Goal: Check status: Check status

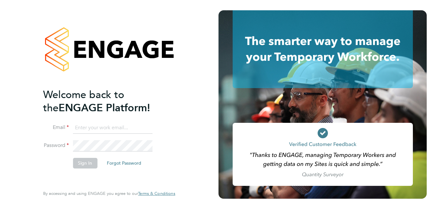
click at [113, 131] on input at bounding box center [113, 128] width 80 height 12
paste input "[EMAIL_ADDRESS][PERSON_NAME][DOMAIN_NAME]"
type input "[EMAIL_ADDRESS][PERSON_NAME][DOMAIN_NAME]"
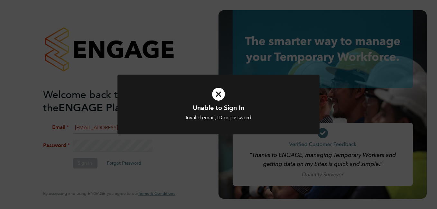
drag, startPoint x: 225, startPoint y: 102, endPoint x: 221, endPoint y: 94, distance: 9.6
click at [221, 94] on icon at bounding box center [218, 94] width 167 height 25
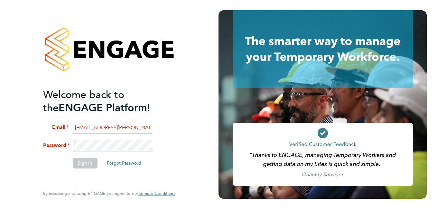
click at [221, 94] on app-barbie "Welcome back to the ENGAGE Platform! Email [EMAIL_ADDRESS][PERSON_NAME][DOMAIN_…" at bounding box center [218, 104] width 437 height 209
click at [34, 132] on div "Welcome back to the ENGAGE Platform! Email [EMAIL_ADDRESS][PERSON_NAME][DOMAIN_…" at bounding box center [109, 104] width 158 height 209
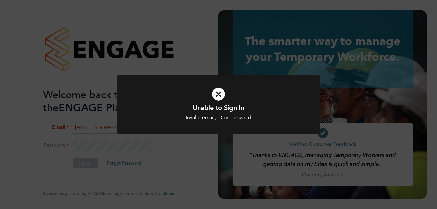
click at [215, 96] on icon at bounding box center [218, 94] width 167 height 25
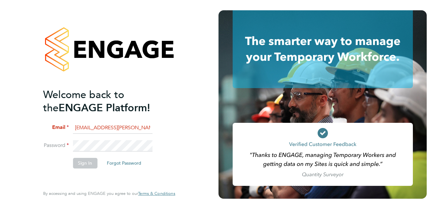
click at [10, 143] on div "Welcome back to the ENGAGE Platform! Email [EMAIL_ADDRESS][PERSON_NAME][DOMAIN_…" at bounding box center [109, 104] width 219 height 209
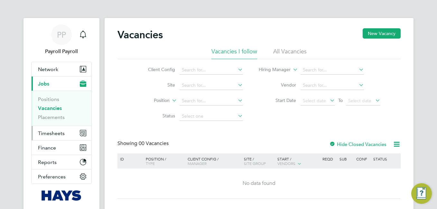
click at [58, 129] on button "Timesheets" at bounding box center [62, 133] width 60 height 14
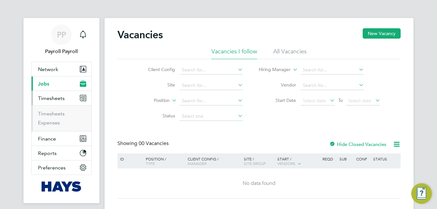
click at [60, 110] on ul "Timesheets Expenses" at bounding box center [62, 118] width 60 height 26
click at [58, 113] on link "Timesheets" at bounding box center [51, 114] width 27 height 6
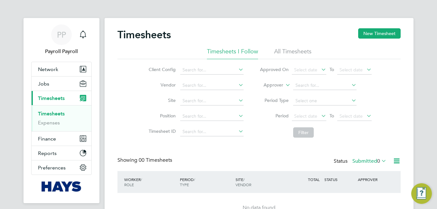
click at [293, 54] on li "All Timesheets" at bounding box center [292, 54] width 37 height 12
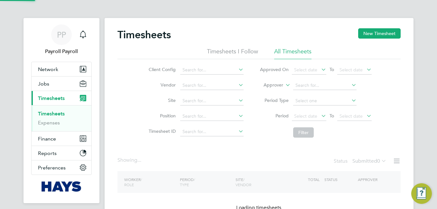
click at [284, 84] on icon at bounding box center [284, 83] width 0 height 6
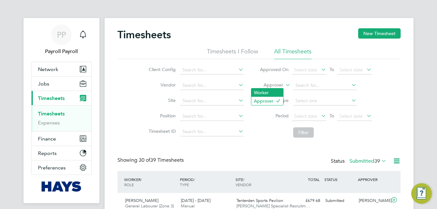
click at [268, 91] on li "Worker" at bounding box center [267, 93] width 32 height 8
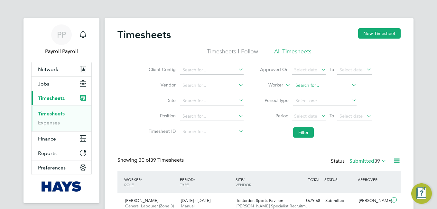
click at [309, 84] on input at bounding box center [324, 85] width 63 height 9
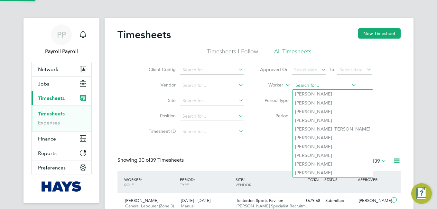
paste input "James Seward"
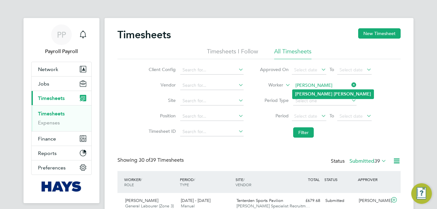
type input "James Seward"
click at [307, 92] on b "James" at bounding box center [313, 93] width 37 height 5
click at [380, 162] on icon at bounding box center [380, 160] width 0 height 9
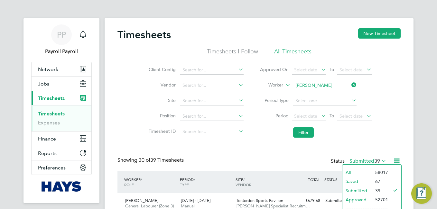
click at [352, 173] on li "All" at bounding box center [358, 172] width 30 height 9
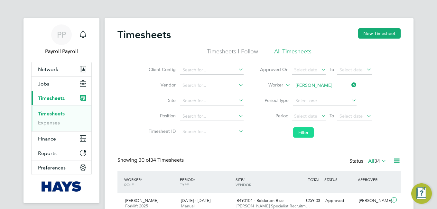
click at [307, 133] on button "Filter" at bounding box center [303, 133] width 21 height 10
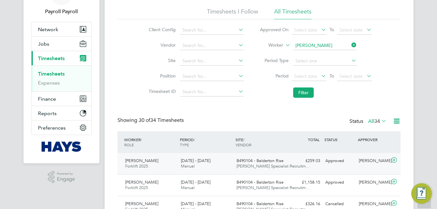
click at [276, 167] on span "Hays Specialist Recruitm…" at bounding box center [273, 166] width 73 height 5
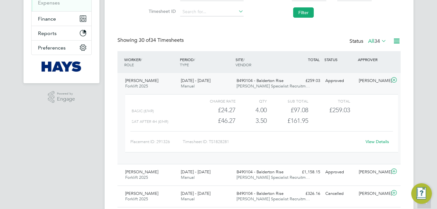
click at [381, 140] on link "View Details" at bounding box center [378, 141] width 24 height 5
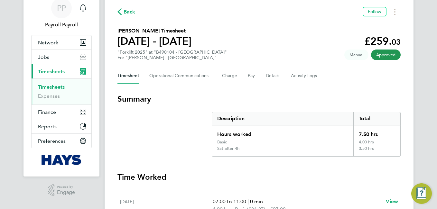
scroll to position [28, 0]
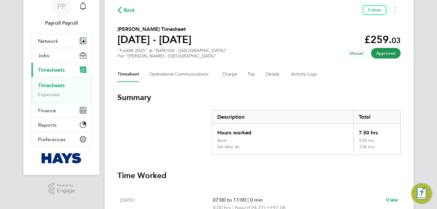
click at [292, 64] on div "Back Follow [PERSON_NAME] Timesheet [DATE] - [DATE] £259. 03 "Forklift 2025" at…" at bounding box center [259, 209] width 309 height 438
